Goal: Information Seeking & Learning: Learn about a topic

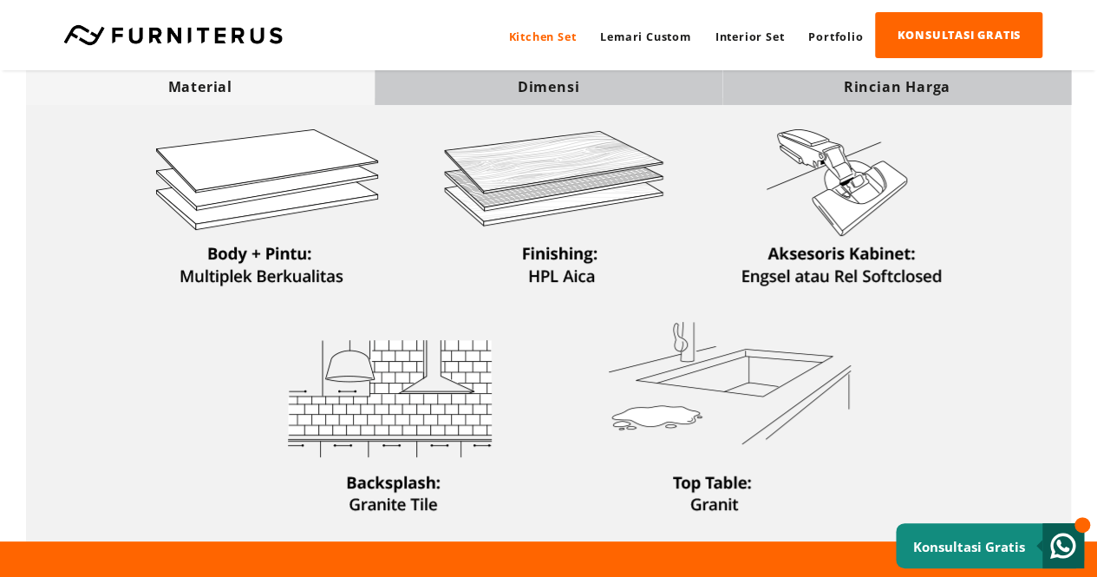
scroll to position [577, 0]
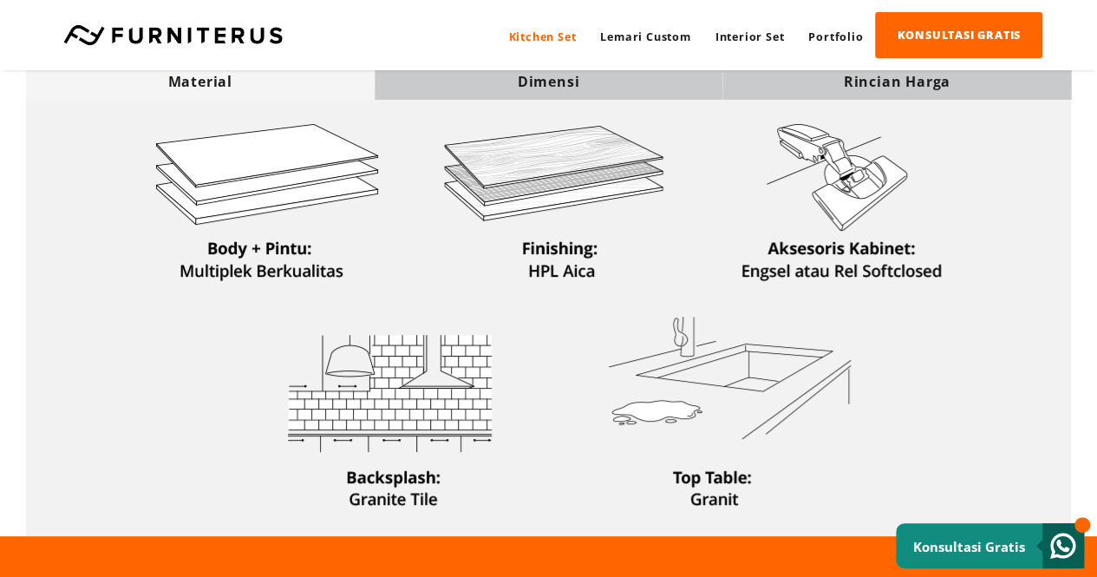
click at [519, 74] on div "Dimensi" at bounding box center [549, 81] width 349 height 19
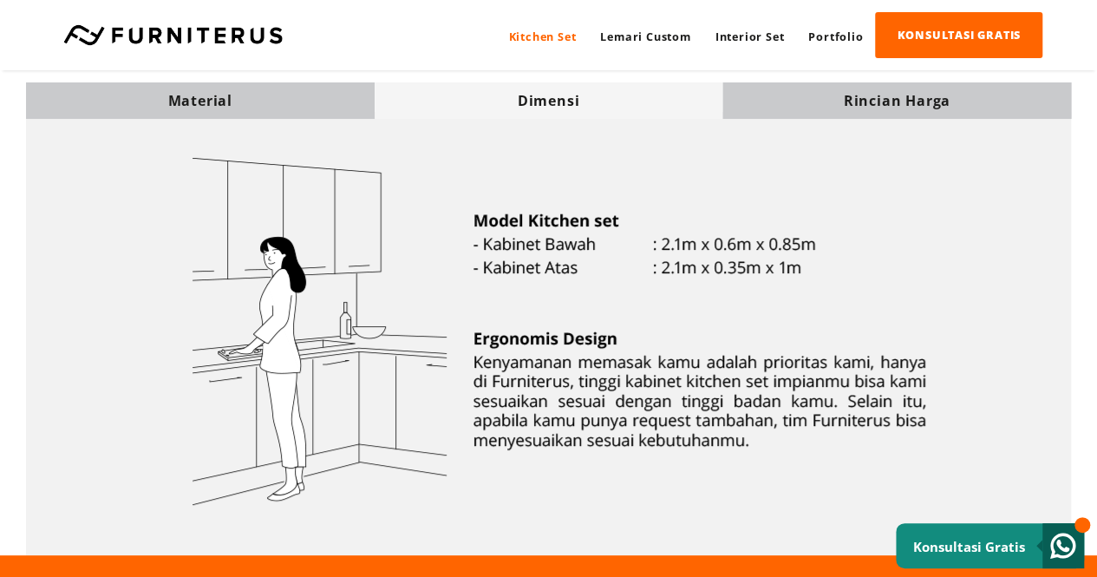
scroll to position [551, 0]
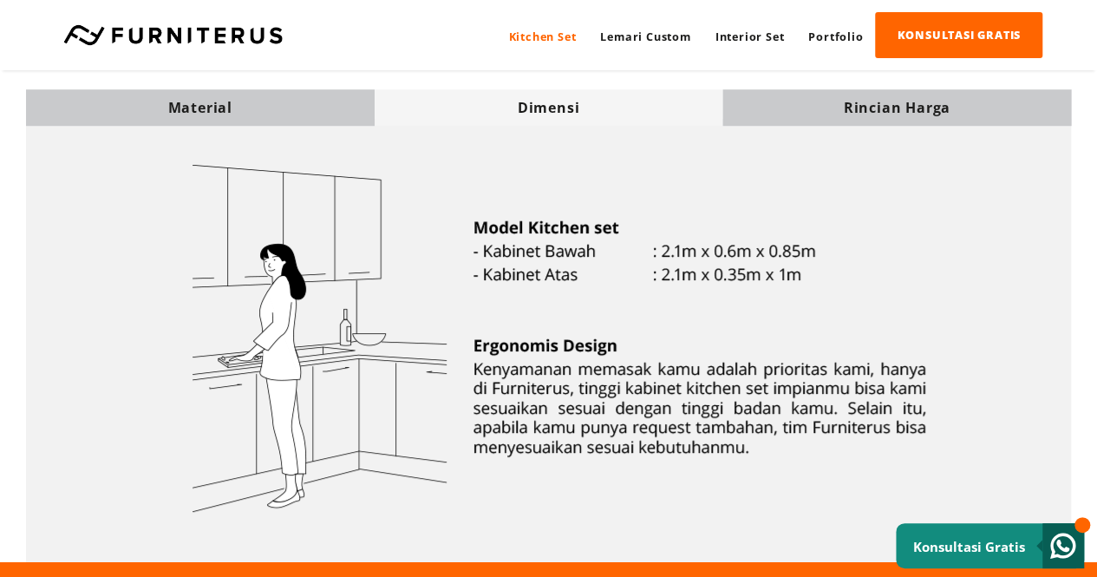
click at [921, 88] on div "Material Dimensi Rincian [GEOGRAPHIC_DATA]" at bounding box center [548, 313] width 1097 height 498
click at [923, 101] on div "Rincian Harga" at bounding box center [896, 107] width 349 height 19
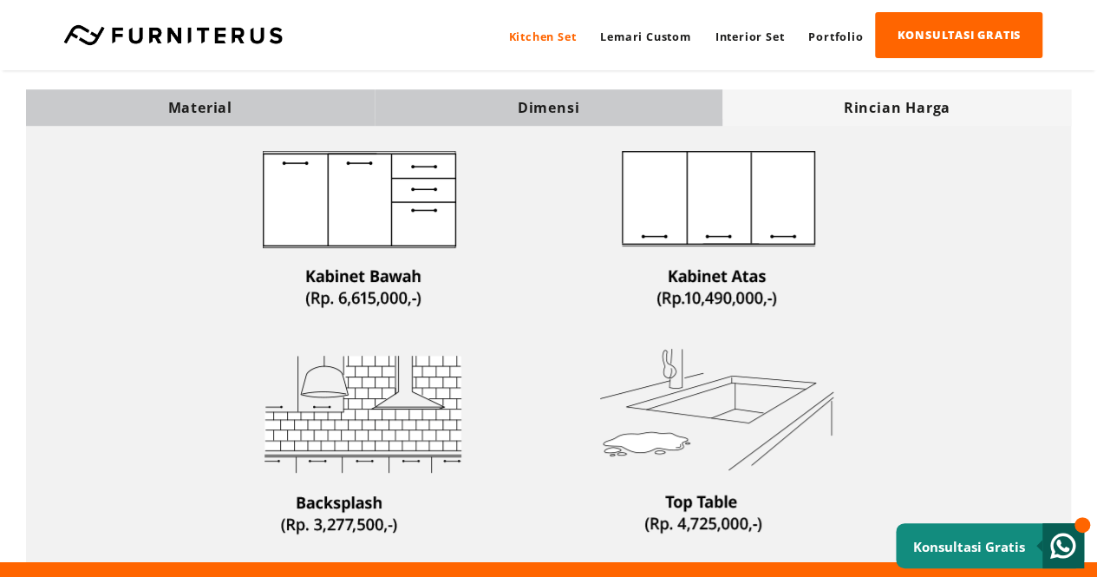
click at [274, 105] on div "Material" at bounding box center [200, 107] width 349 height 19
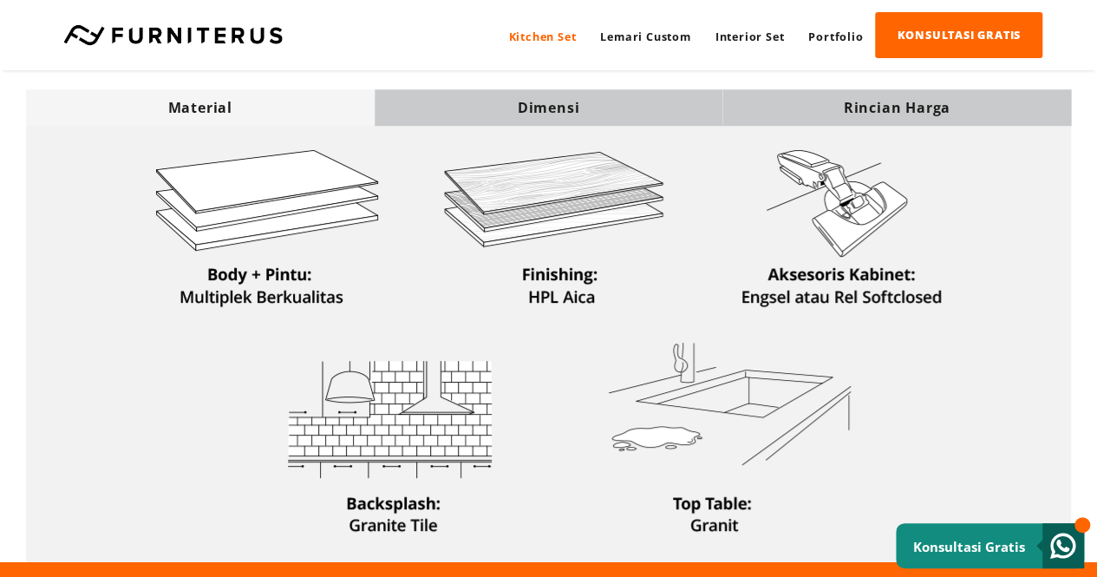
click at [558, 107] on div "Dimensi" at bounding box center [549, 107] width 349 height 19
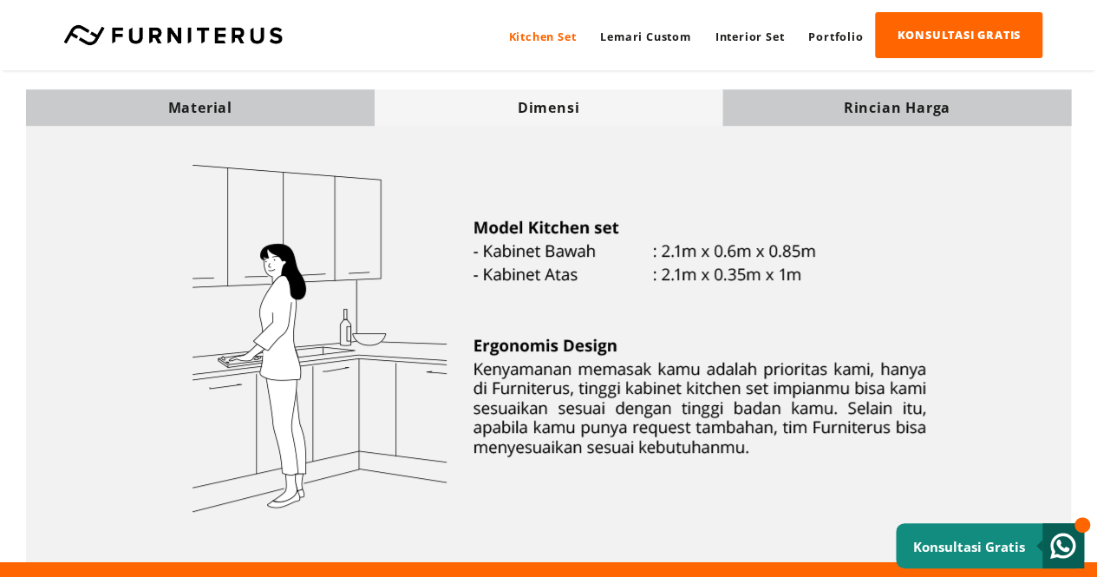
click at [612, 218] on img at bounding box center [549, 340] width 830 height 426
click at [975, 114] on div "Rincian Harga" at bounding box center [896, 107] width 349 height 19
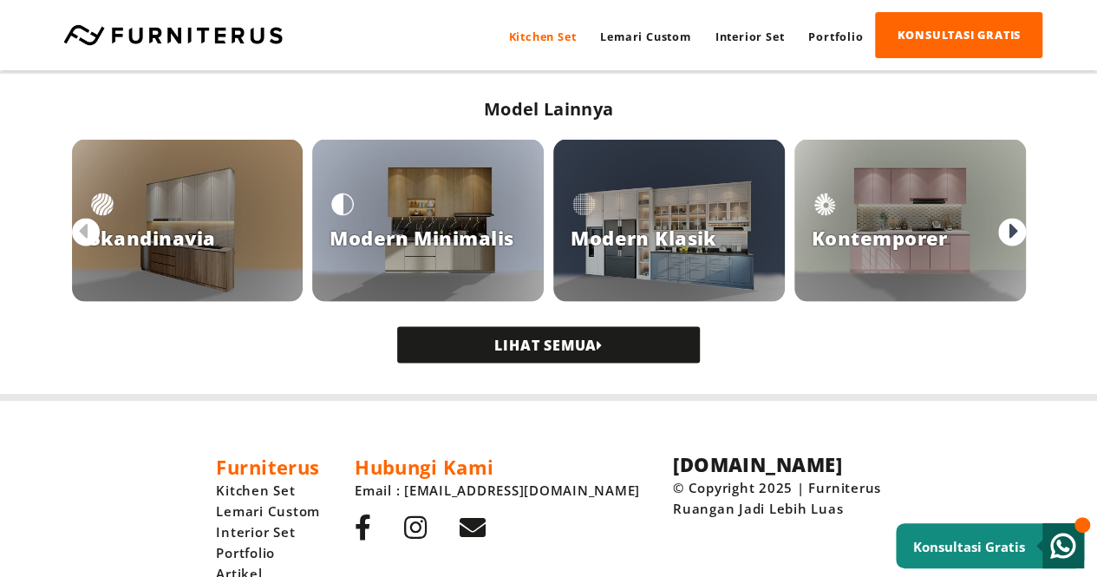
scroll to position [1608, 0]
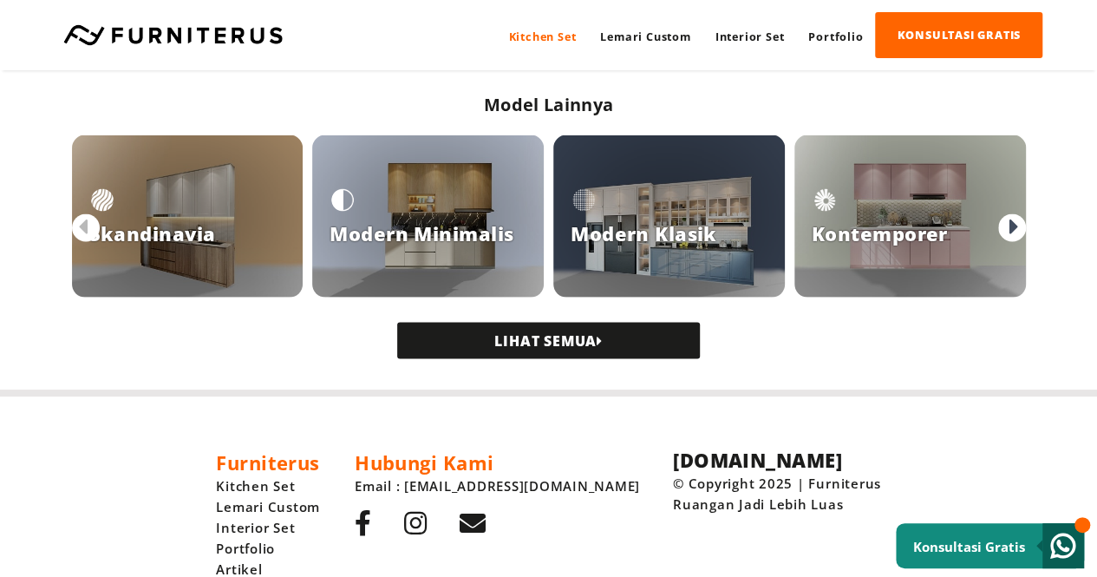
click at [959, 245] on div at bounding box center [910, 215] width 232 height 162
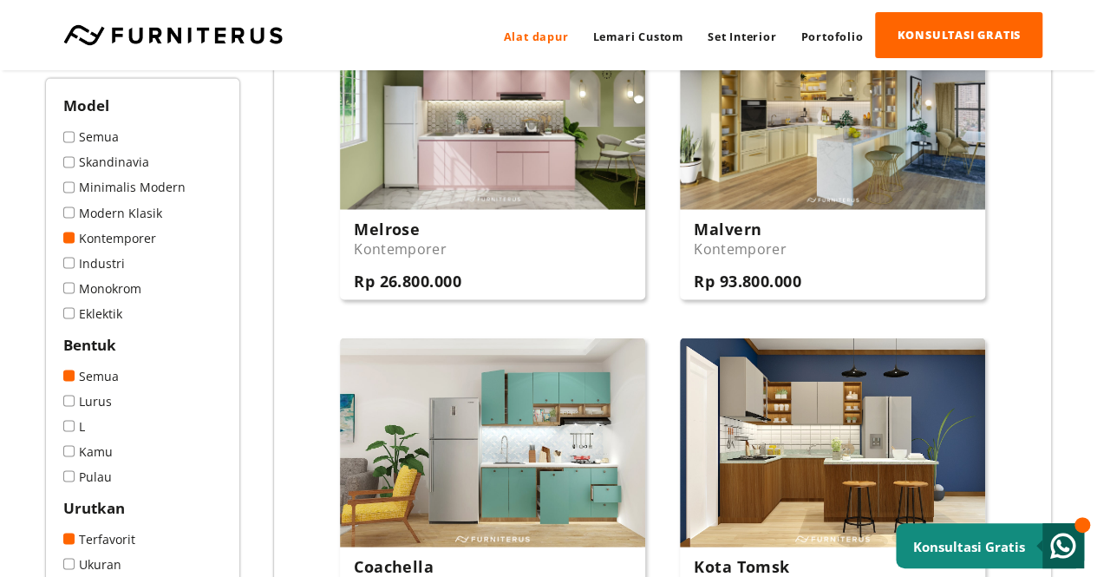
scroll to position [1382, 0]
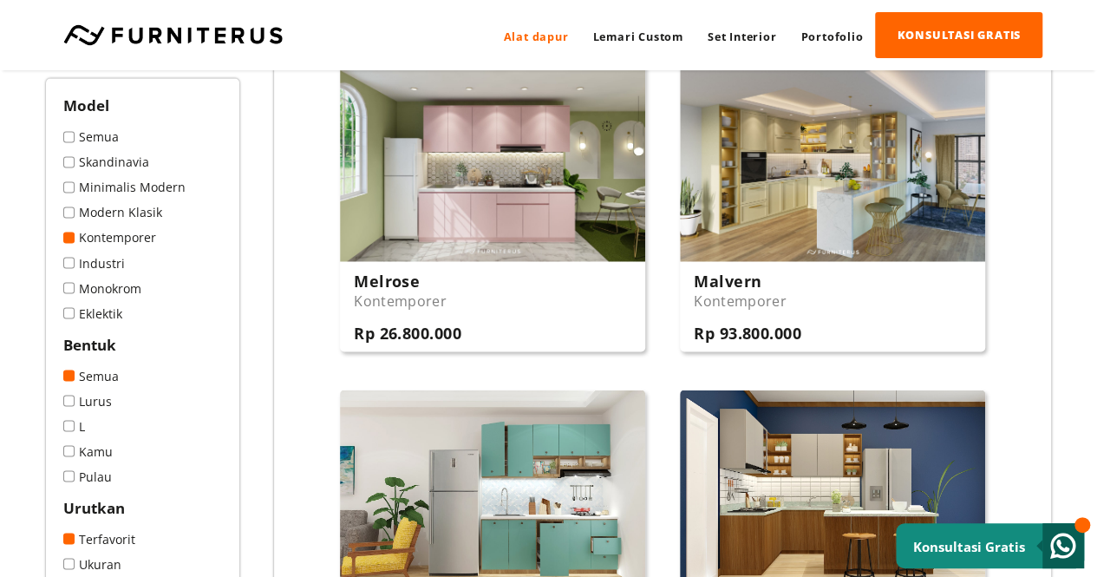
drag, startPoint x: 1109, startPoint y: 55, endPoint x: 1107, endPoint y: 229, distance: 174.3
click at [918, 171] on img at bounding box center [832, 154] width 305 height 213
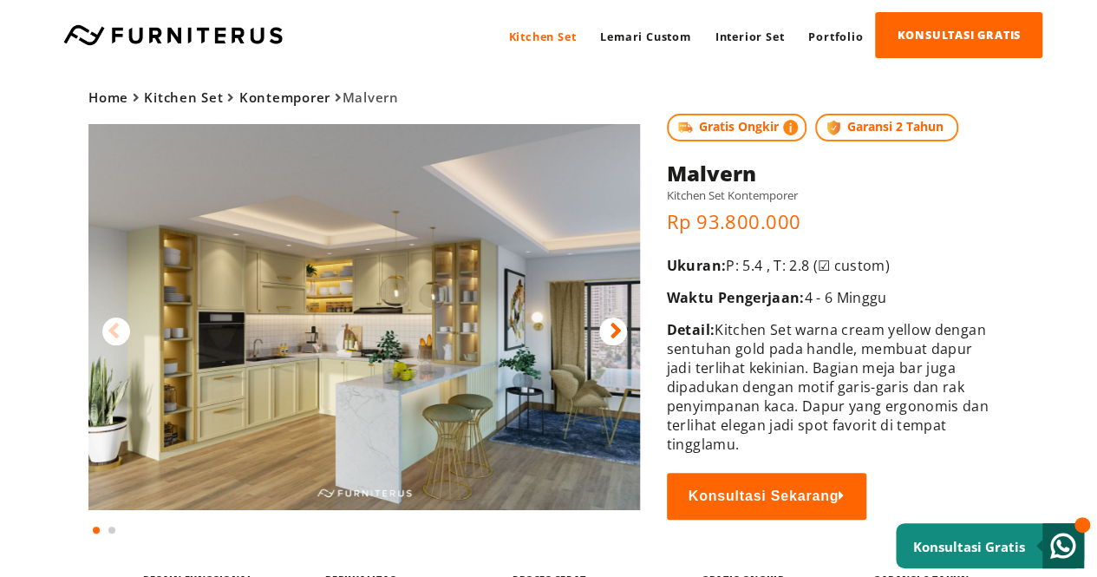
click at [616, 333] on icon at bounding box center [616, 330] width 12 height 25
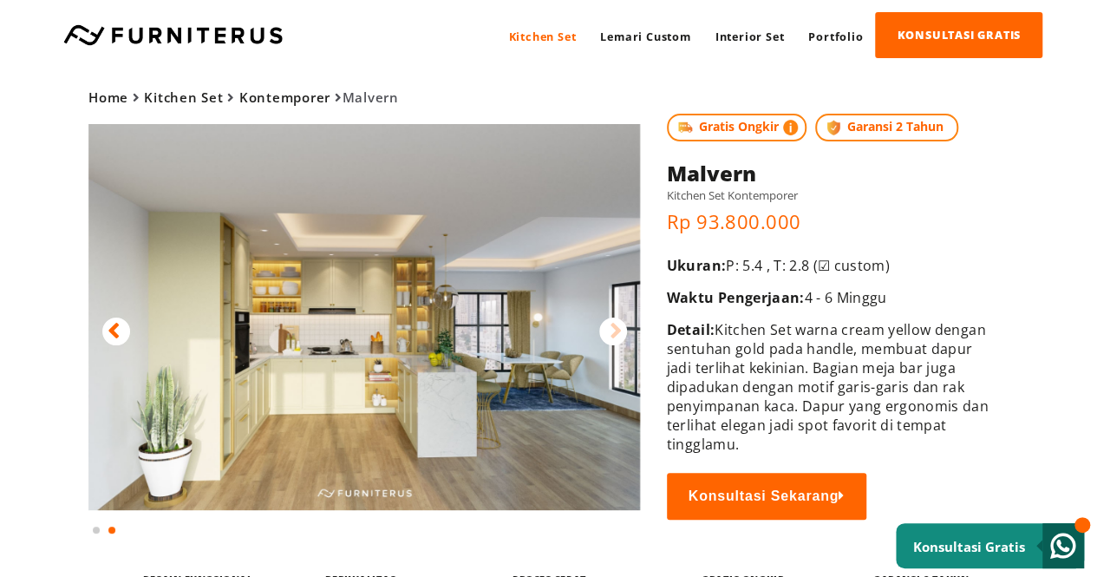
click at [125, 329] on div at bounding box center [116, 331] width 28 height 28
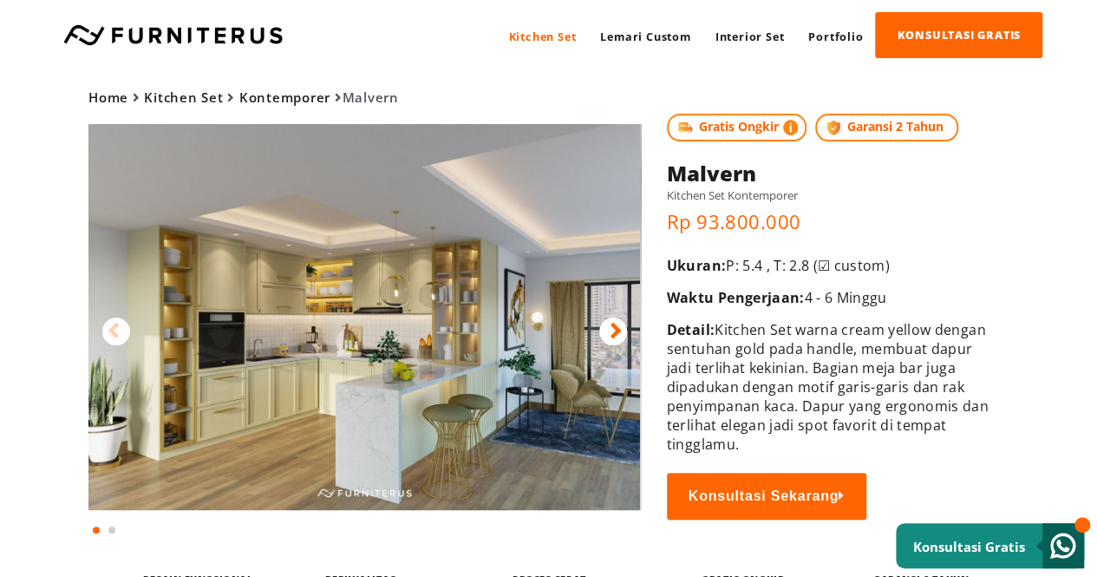
click at [121, 329] on div at bounding box center [116, 331] width 28 height 28
click at [119, 336] on icon at bounding box center [114, 330] width 12 height 25
click at [617, 332] on icon at bounding box center [616, 330] width 12 height 25
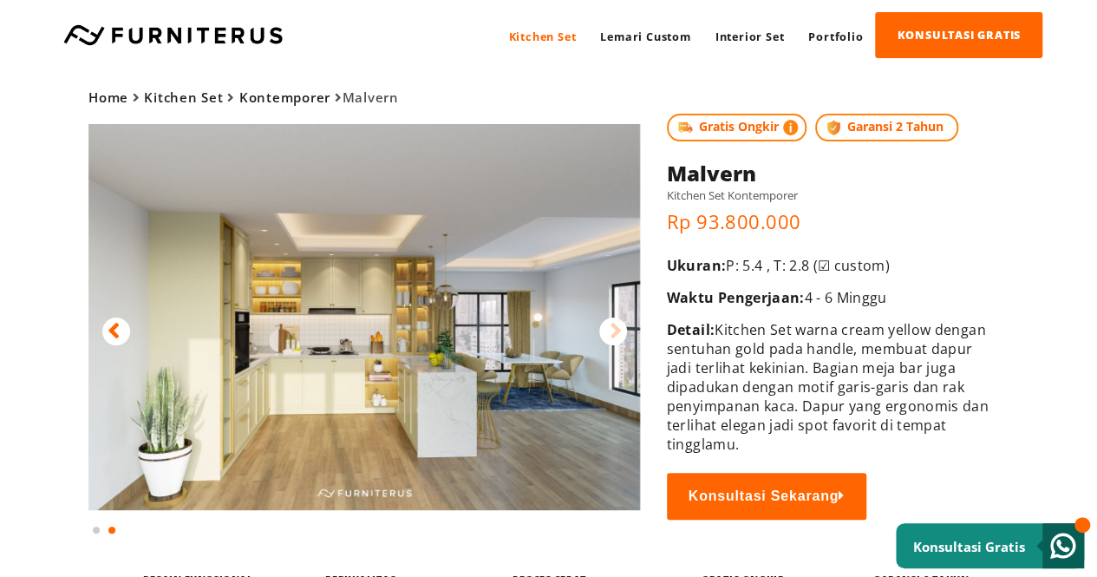
click at [122, 326] on div at bounding box center [116, 331] width 28 height 28
